Goal: Information Seeking & Learning: Learn about a topic

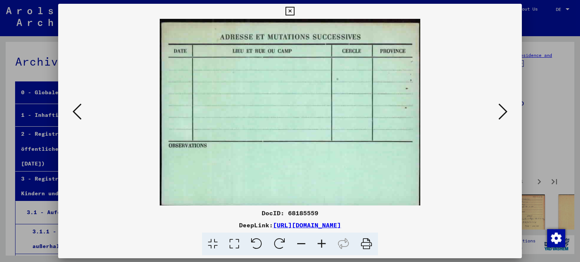
scroll to position [360, 0]
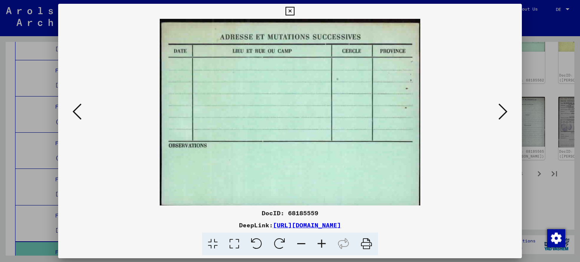
drag, startPoint x: 75, startPoint y: 111, endPoint x: 82, endPoint y: 113, distance: 7.3
click at [77, 110] on icon at bounding box center [76, 112] width 9 height 18
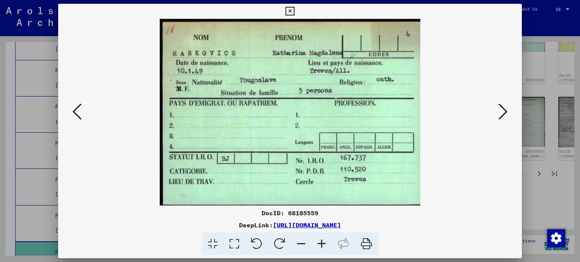
click at [508, 112] on button at bounding box center [503, 113] width 14 height 22
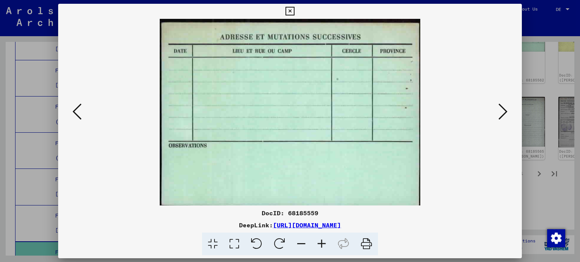
click at [501, 104] on icon at bounding box center [502, 112] width 9 height 18
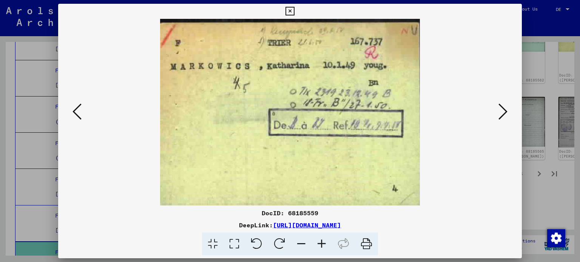
click at [501, 105] on icon at bounding box center [502, 112] width 9 height 18
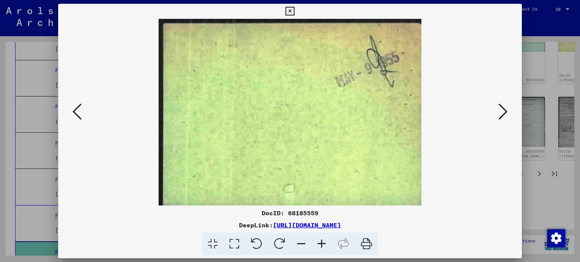
click at [501, 105] on icon at bounding box center [502, 112] width 9 height 18
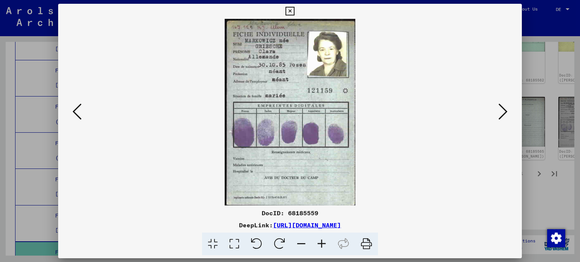
click at [503, 106] on icon at bounding box center [502, 112] width 9 height 18
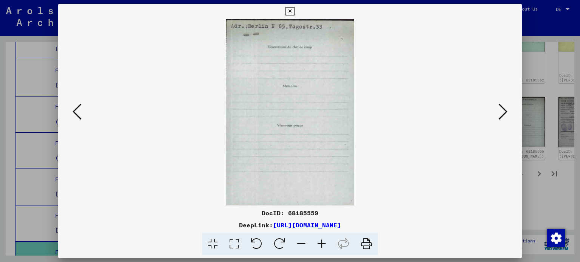
click at [503, 106] on icon at bounding box center [502, 112] width 9 height 18
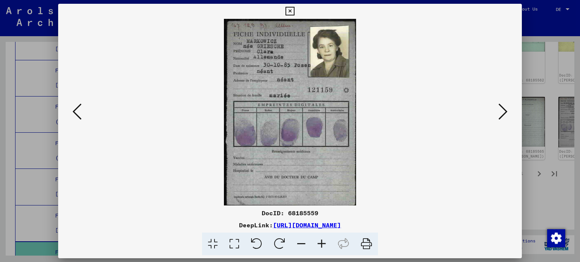
click at [503, 106] on icon at bounding box center [502, 112] width 9 height 18
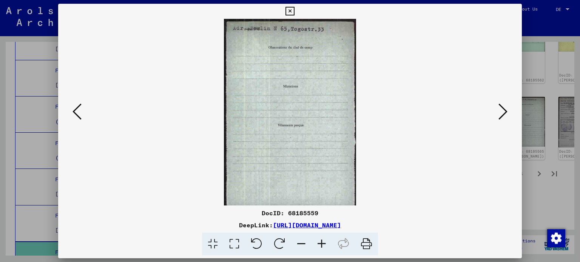
click at [503, 106] on icon at bounding box center [502, 112] width 9 height 18
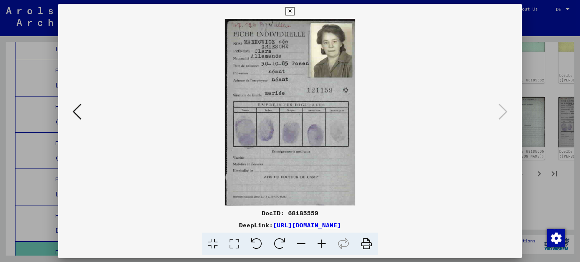
click at [291, 11] on icon at bounding box center [289, 11] width 9 height 9
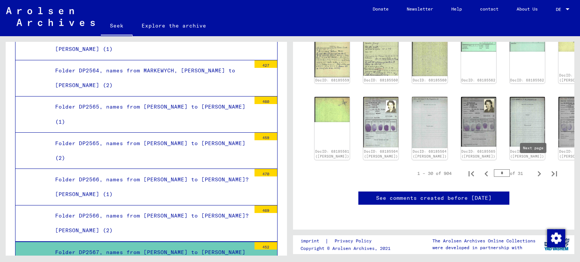
click at [534, 169] on icon "Next page" at bounding box center [539, 174] width 11 height 11
type input "*"
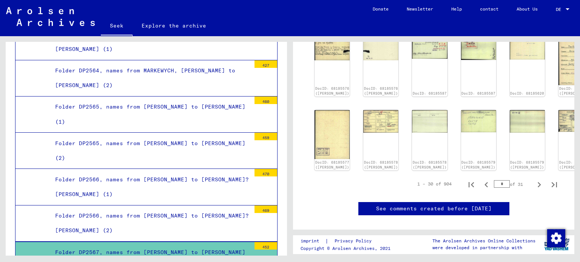
scroll to position [359, 0]
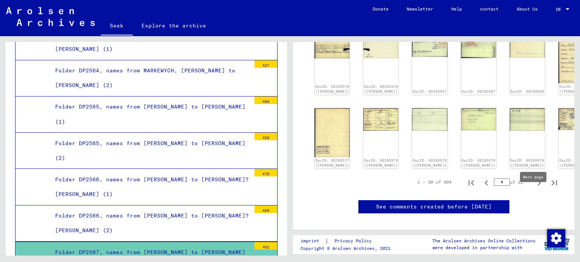
click at [534, 188] on icon "Next page" at bounding box center [539, 183] width 11 height 11
type input "*"
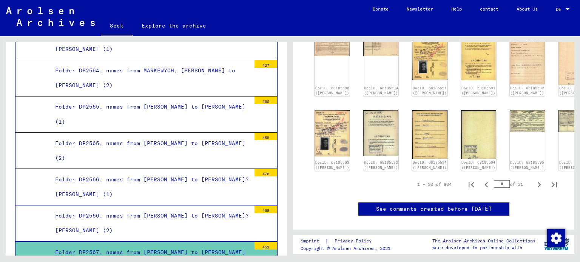
scroll to position [360, 0]
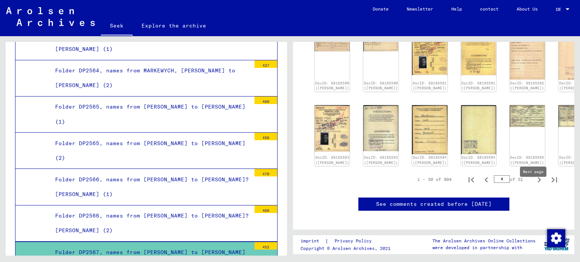
click at [534, 185] on icon "Next page" at bounding box center [539, 180] width 11 height 11
type input "*"
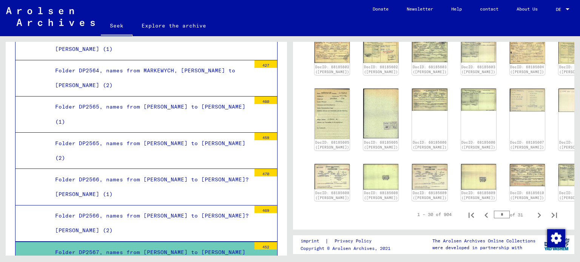
scroll to position [252, 0]
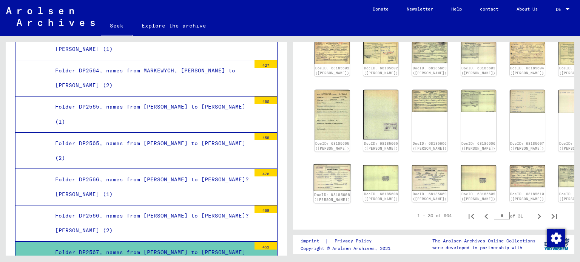
click at [334, 191] on img at bounding box center [332, 178] width 37 height 26
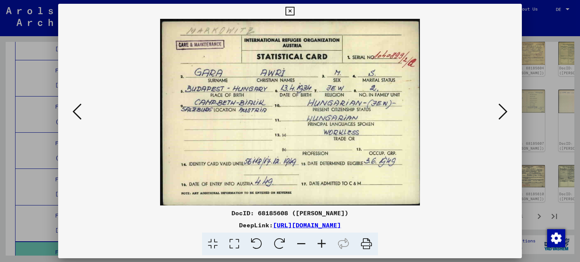
click at [289, 9] on icon at bounding box center [289, 11] width 9 height 9
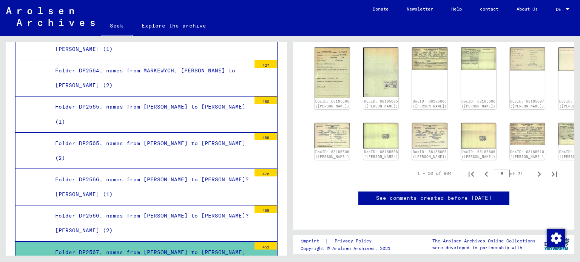
scroll to position [323, 0]
click at [535, 170] on icon "Next page" at bounding box center [539, 174] width 11 height 11
type input "*"
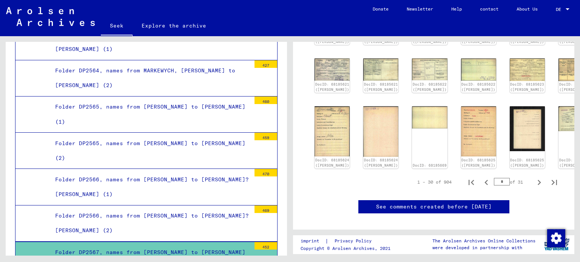
scroll to position [323, 0]
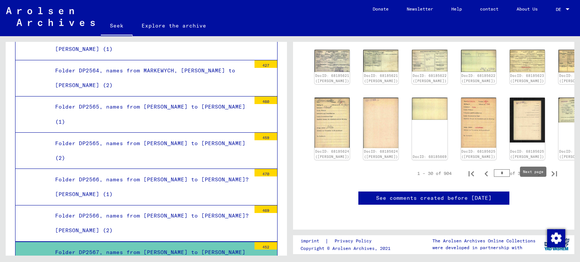
click at [537, 177] on icon "Next page" at bounding box center [538, 173] width 3 height 5
type input "*"
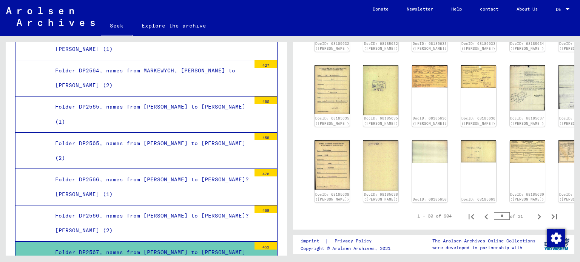
scroll to position [368, 0]
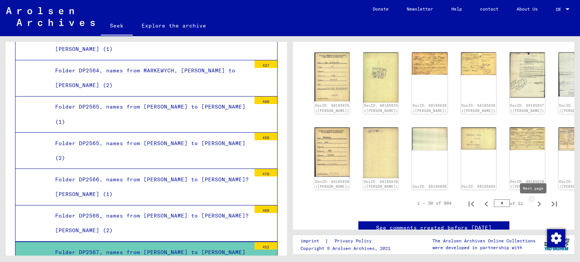
click at [534, 207] on icon "Next page" at bounding box center [539, 204] width 11 height 11
type input "*"
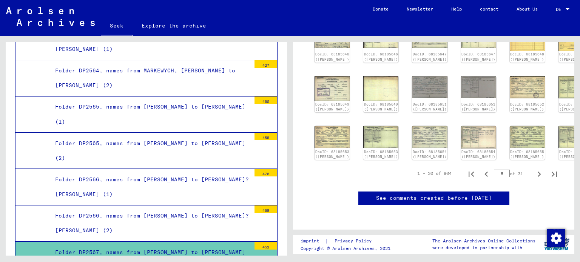
scroll to position [323, 0]
click at [537, 177] on icon "Next page" at bounding box center [538, 174] width 3 height 5
type input "*"
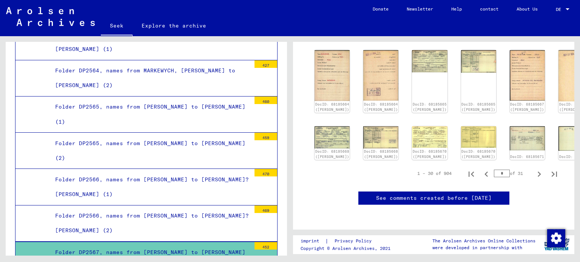
scroll to position [336, 0]
click at [534, 179] on icon "Next page" at bounding box center [539, 174] width 11 height 11
type input "**"
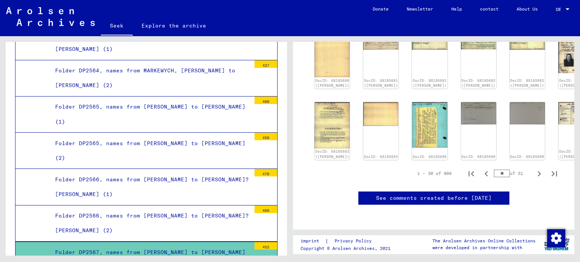
scroll to position [339, 0]
click at [536, 179] on icon "Next page" at bounding box center [539, 174] width 11 height 11
type input "**"
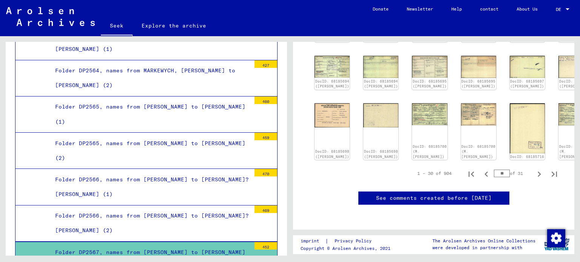
scroll to position [336, 0]
click at [537, 177] on icon "Next page" at bounding box center [538, 174] width 3 height 5
type input "**"
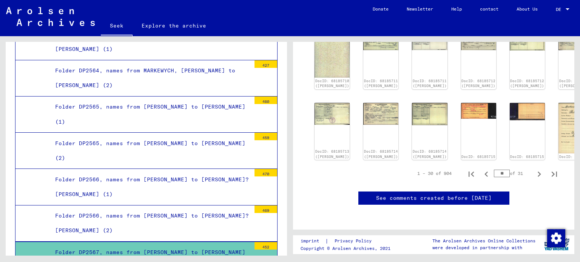
scroll to position [393, 0]
click at [534, 169] on icon "Next page" at bounding box center [539, 174] width 11 height 11
type input "**"
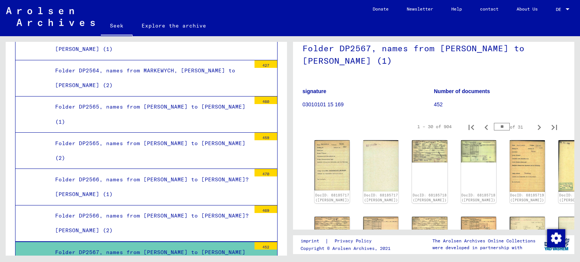
scroll to position [76, 0]
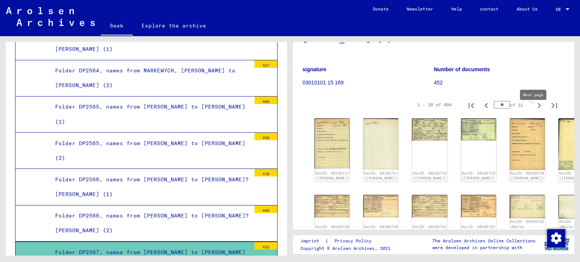
click at [534, 111] on icon "Next page" at bounding box center [539, 105] width 11 height 11
type input "**"
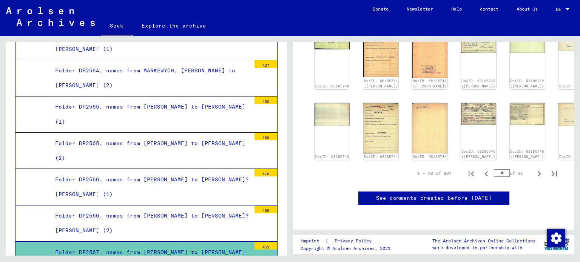
scroll to position [368, 0]
click at [534, 171] on icon "Next page" at bounding box center [539, 174] width 11 height 11
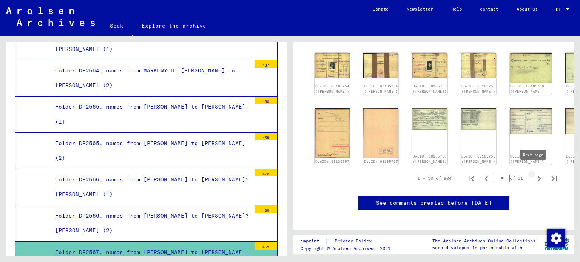
type input "**"
click at [534, 174] on icon "Next page" at bounding box center [539, 179] width 11 height 11
type input "**"
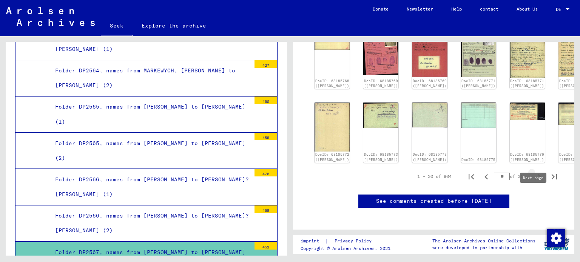
click at [535, 182] on icon "Next page" at bounding box center [539, 177] width 11 height 11
type input "**"
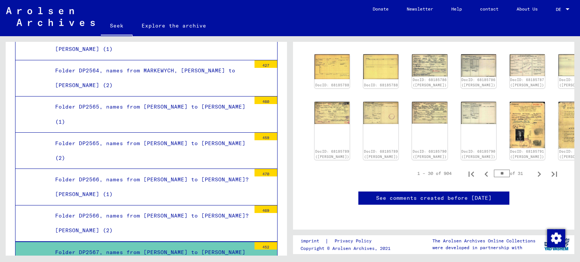
scroll to position [313, 0]
click at [325, 124] on img at bounding box center [332, 111] width 37 height 23
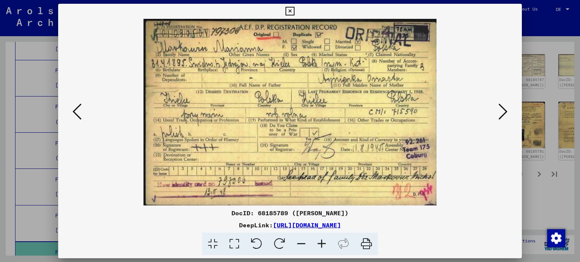
click at [291, 12] on icon at bounding box center [289, 11] width 9 height 9
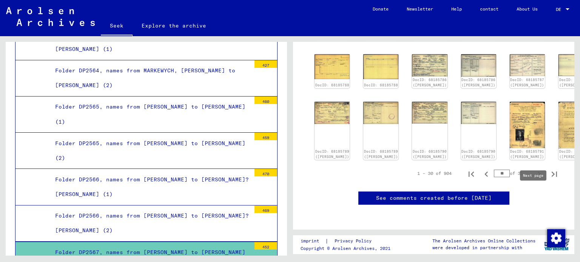
click at [534, 180] on icon "Next page" at bounding box center [539, 174] width 11 height 11
type input "**"
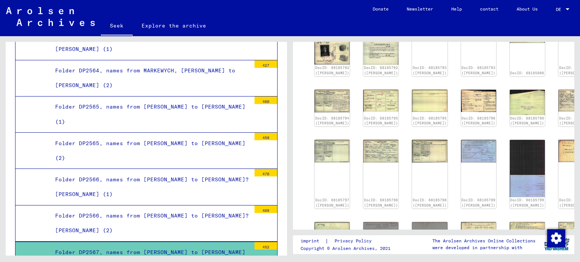
scroll to position [180, 0]
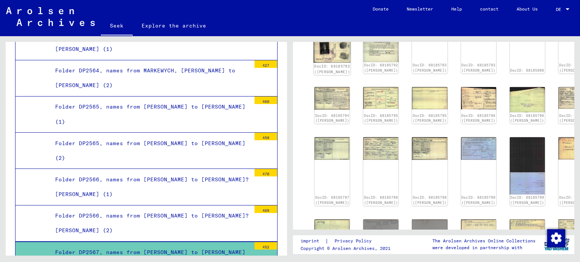
click at [320, 46] on img at bounding box center [332, 38] width 37 height 49
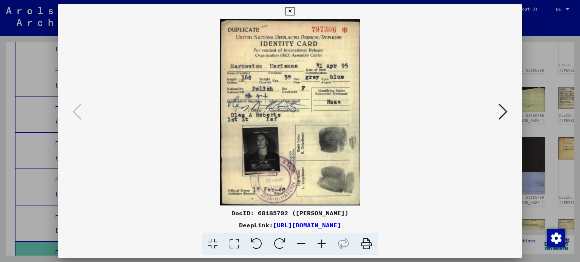
click at [503, 108] on icon at bounding box center [502, 112] width 9 height 18
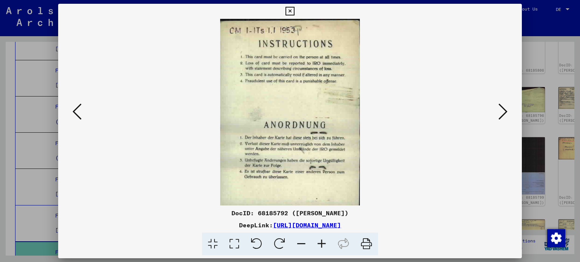
click at [503, 108] on icon at bounding box center [502, 112] width 9 height 18
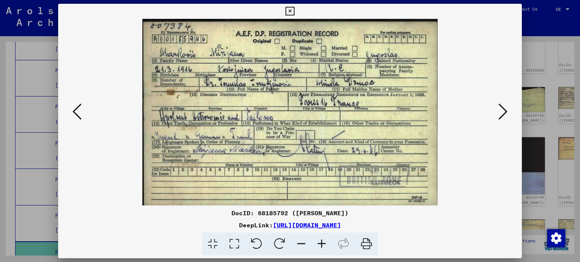
click at [503, 109] on icon at bounding box center [502, 112] width 9 height 18
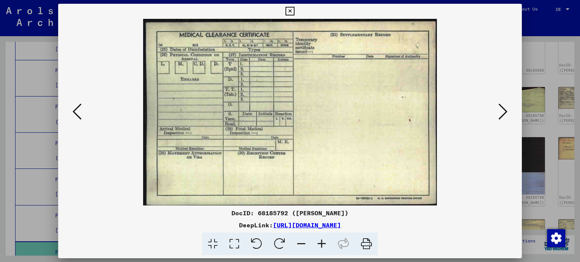
click at [503, 109] on icon at bounding box center [502, 112] width 9 height 18
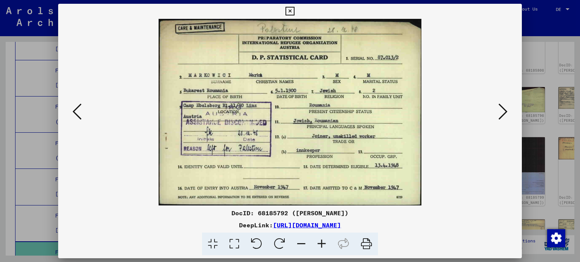
click at [503, 109] on icon at bounding box center [502, 112] width 9 height 18
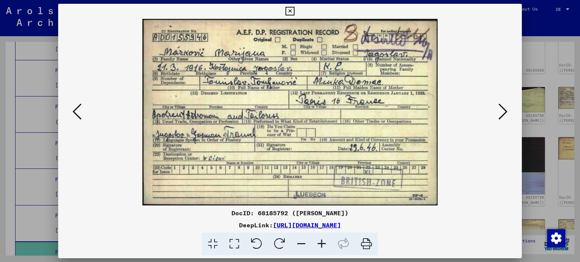
click at [503, 109] on icon at bounding box center [502, 112] width 9 height 18
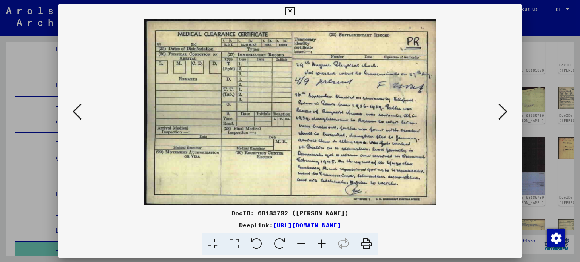
click at [504, 110] on icon at bounding box center [502, 112] width 9 height 18
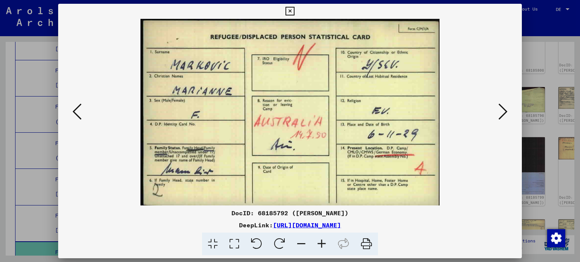
click at [504, 110] on icon at bounding box center [502, 112] width 9 height 18
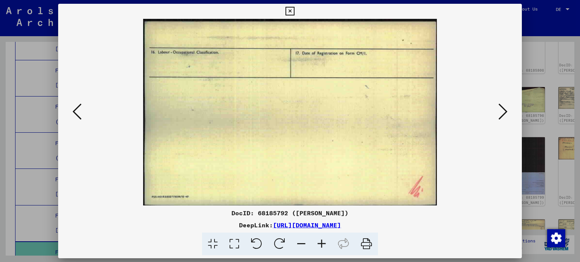
click at [504, 110] on icon at bounding box center [502, 112] width 9 height 18
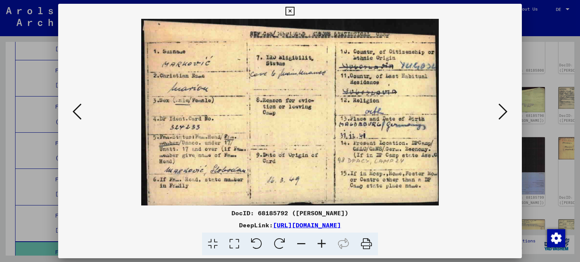
click at [507, 109] on button at bounding box center [503, 113] width 14 height 22
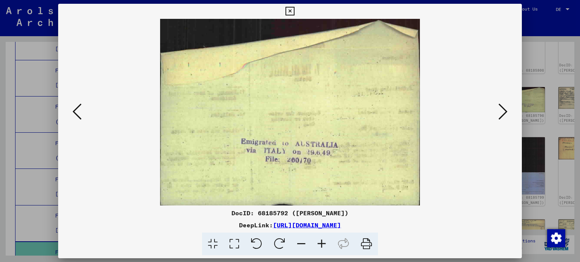
click at [506, 109] on icon at bounding box center [502, 112] width 9 height 18
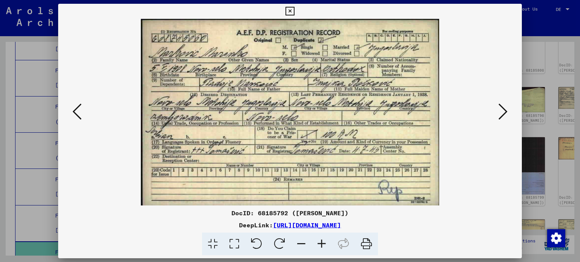
click at [77, 113] on icon at bounding box center [76, 112] width 9 height 18
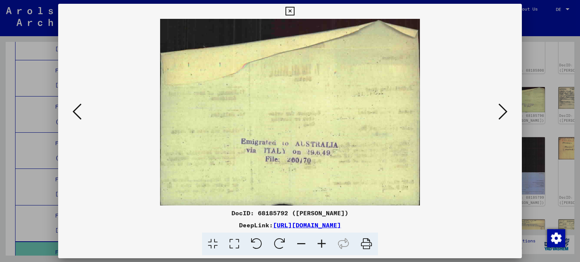
click at [503, 106] on icon at bounding box center [502, 112] width 9 height 18
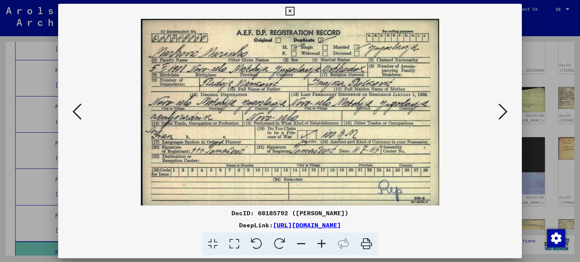
click at [503, 106] on icon at bounding box center [502, 112] width 9 height 18
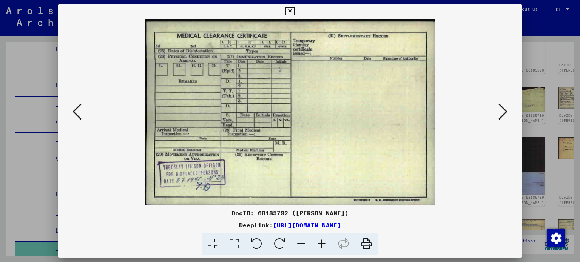
click at [503, 106] on icon at bounding box center [502, 112] width 9 height 18
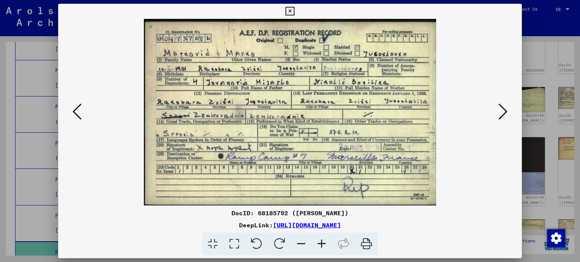
click at [503, 106] on icon at bounding box center [502, 112] width 9 height 18
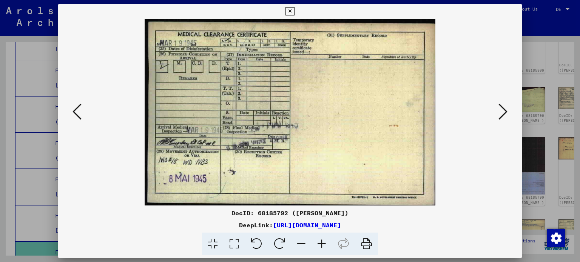
click at [503, 107] on icon at bounding box center [502, 112] width 9 height 18
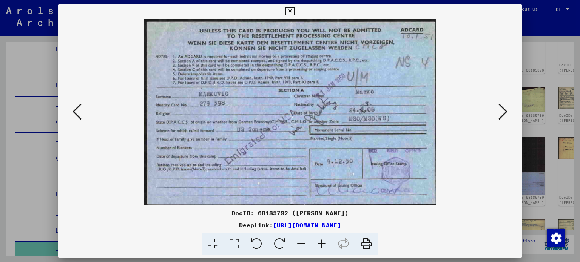
click at [503, 107] on icon at bounding box center [502, 112] width 9 height 18
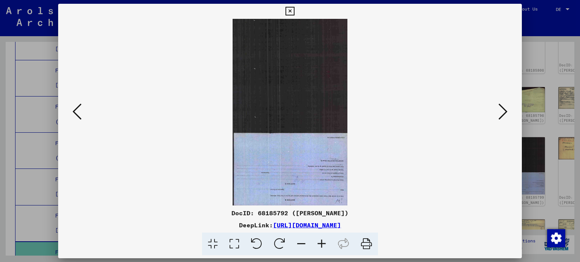
click at [503, 107] on icon at bounding box center [502, 112] width 9 height 18
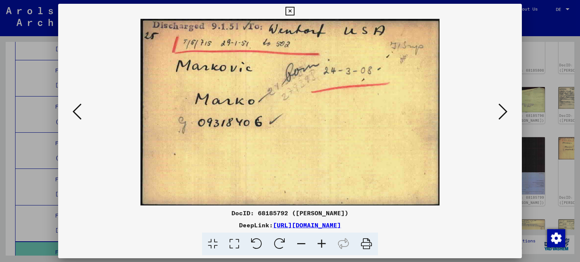
click at [503, 107] on icon at bounding box center [502, 112] width 9 height 18
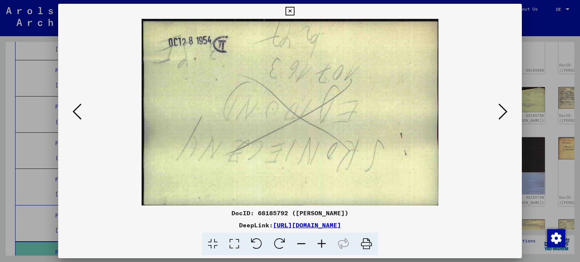
click at [503, 107] on icon at bounding box center [502, 112] width 9 height 18
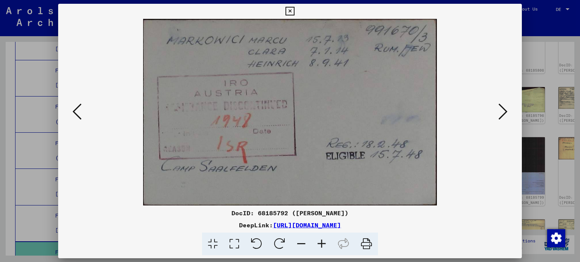
click at [500, 108] on icon at bounding box center [502, 112] width 9 height 18
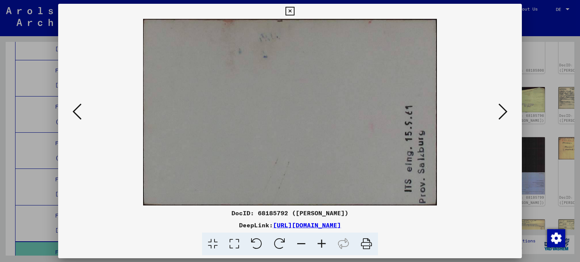
click at [500, 110] on icon at bounding box center [502, 112] width 9 height 18
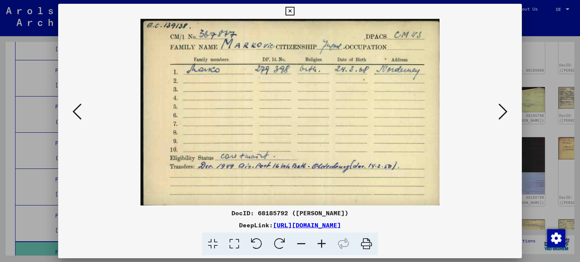
click at [499, 110] on icon at bounding box center [502, 112] width 9 height 18
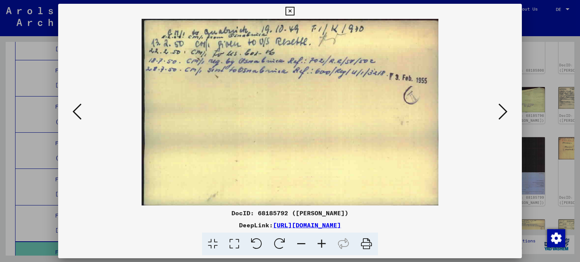
click at [499, 110] on icon at bounding box center [502, 112] width 9 height 18
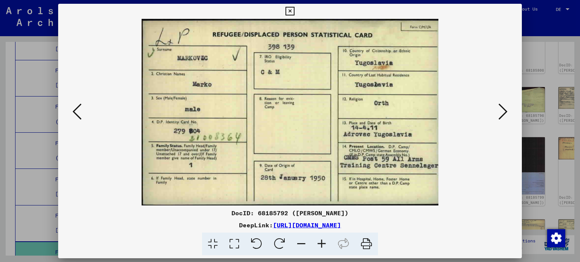
click at [499, 110] on icon at bounding box center [502, 112] width 9 height 18
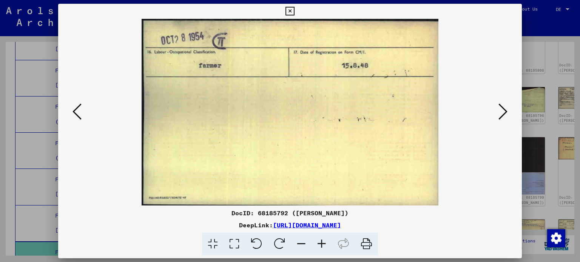
drag, startPoint x: 71, startPoint y: 108, endPoint x: 75, endPoint y: 111, distance: 5.4
click at [75, 110] on button at bounding box center [77, 113] width 14 height 22
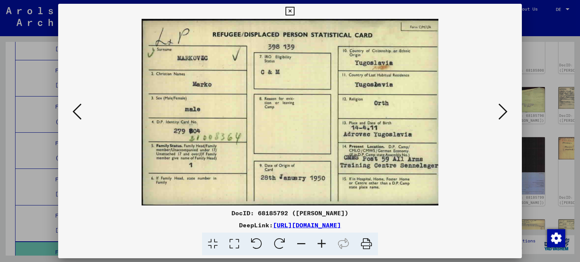
click at [505, 109] on icon at bounding box center [502, 112] width 9 height 18
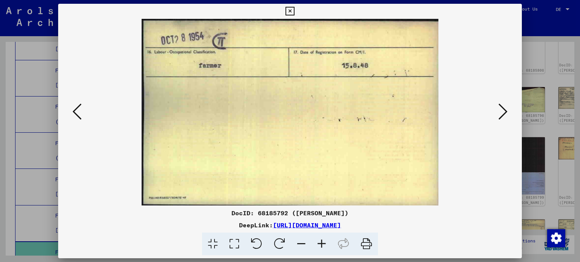
click at [505, 109] on icon at bounding box center [502, 112] width 9 height 18
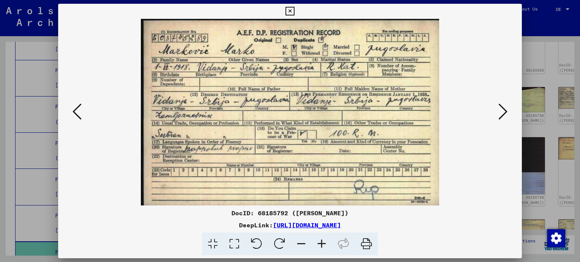
click at [502, 110] on icon at bounding box center [502, 112] width 9 height 18
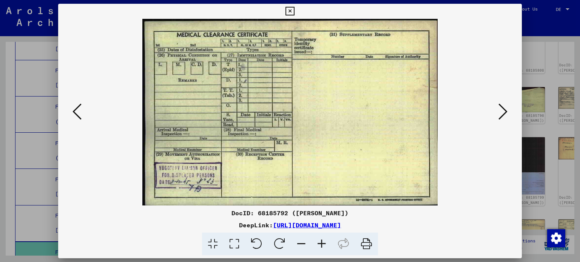
click at [501, 107] on icon at bounding box center [502, 112] width 9 height 18
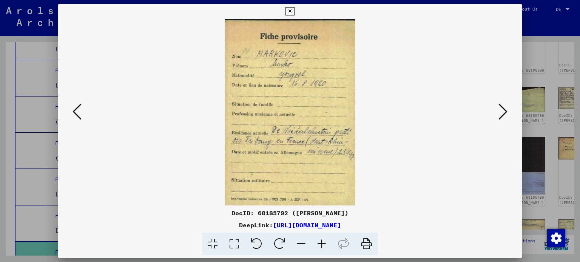
click at [501, 107] on icon at bounding box center [502, 112] width 9 height 18
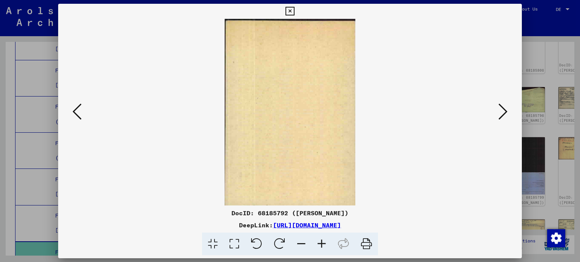
click at [501, 107] on icon at bounding box center [502, 112] width 9 height 18
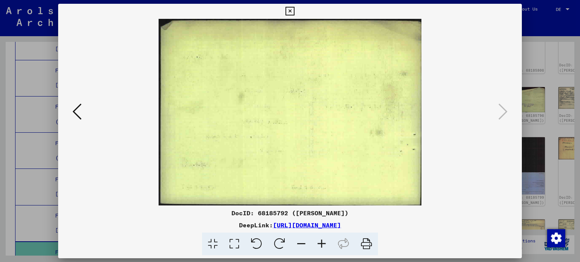
click at [291, 11] on icon at bounding box center [289, 11] width 9 height 9
